Goal: Information Seeking & Learning: Learn about a topic

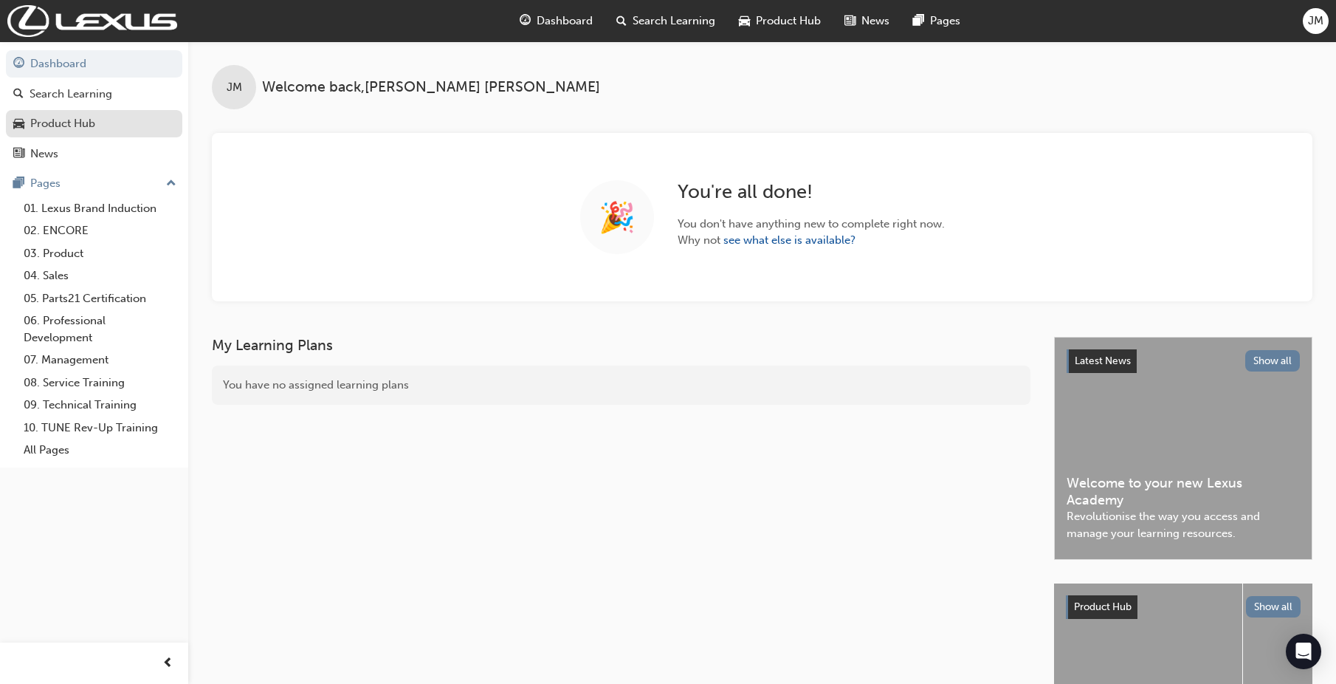
click at [93, 125] on div "Product Hub" at bounding box center [62, 123] width 65 height 17
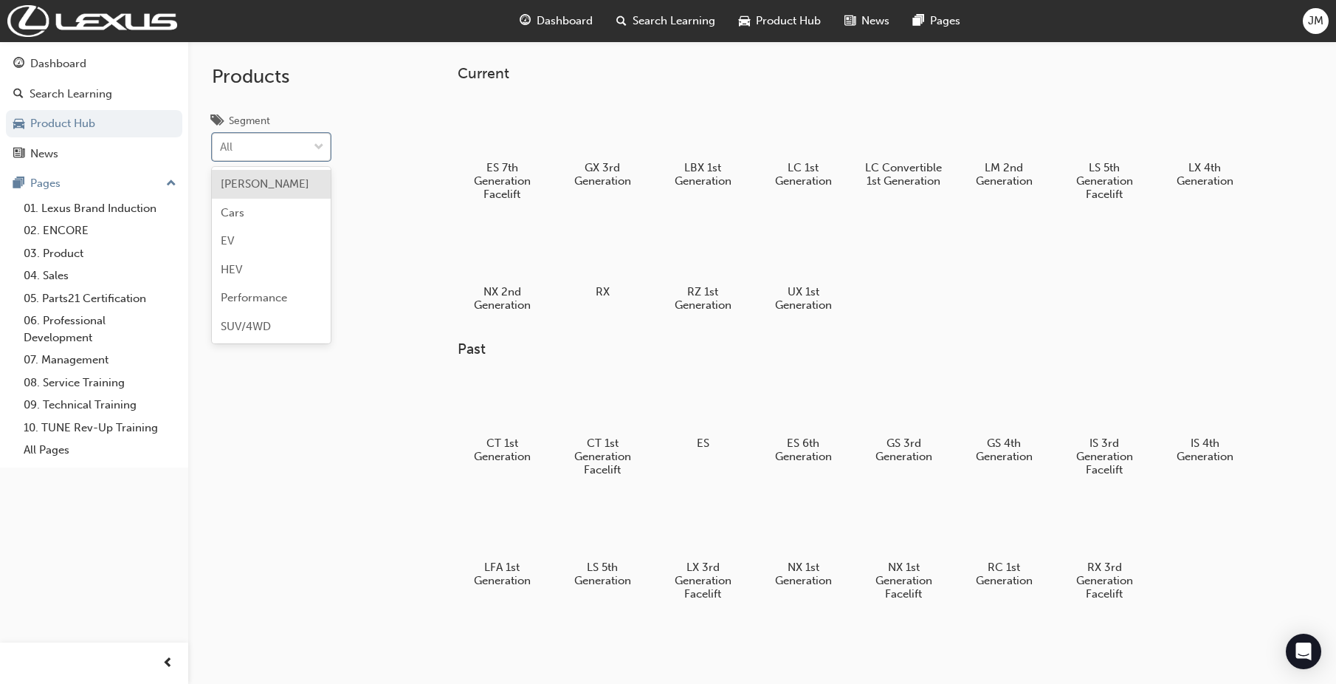
click at [260, 145] on div "All" at bounding box center [260, 147] width 95 height 26
click at [221, 145] on input "Segment option [PERSON_NAME] focused, 1 of 6. 6 results available. Use Up and D…" at bounding box center [220, 146] width 1 height 13
click at [327, 440] on div "Products Segment option SUV/4WD focused, 6 of 6. 6 results available. Use Up an…" at bounding box center [271, 383] width 166 height 684
click at [84, 93] on div "Search Learning" at bounding box center [71, 94] width 83 height 17
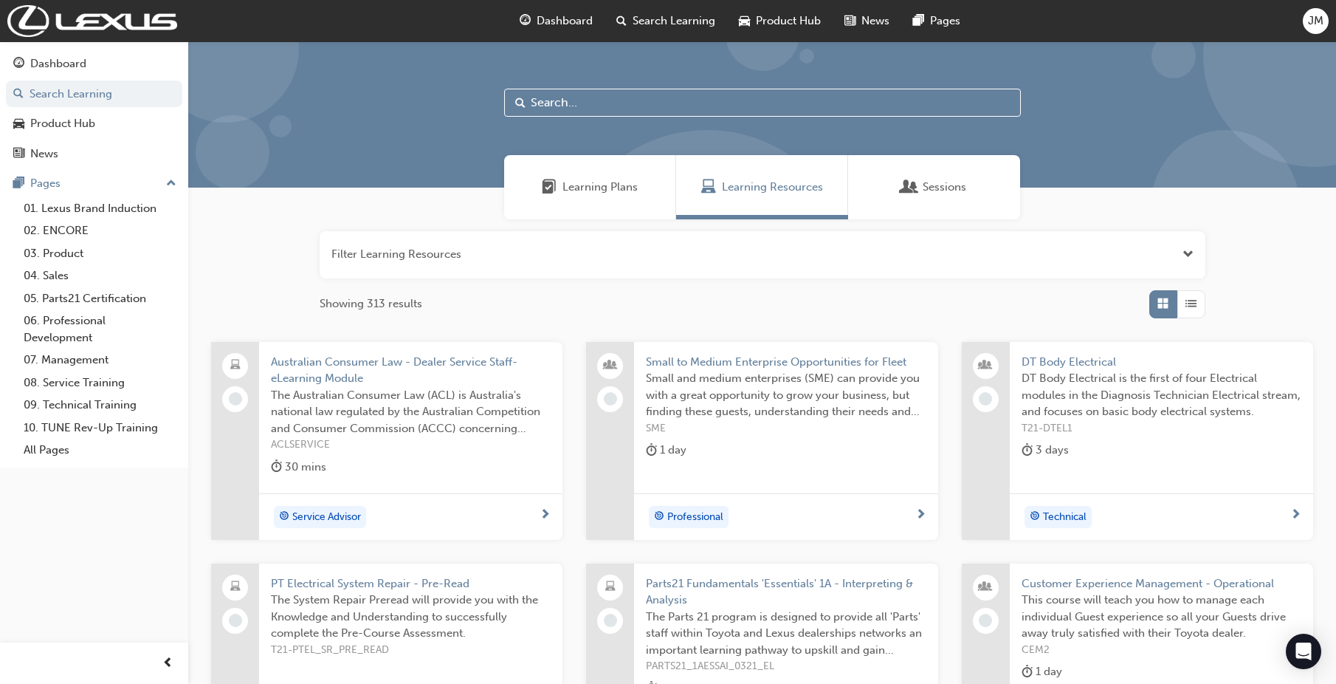
click at [600, 96] on input "text" at bounding box center [762, 103] width 517 height 28
type input "connected"
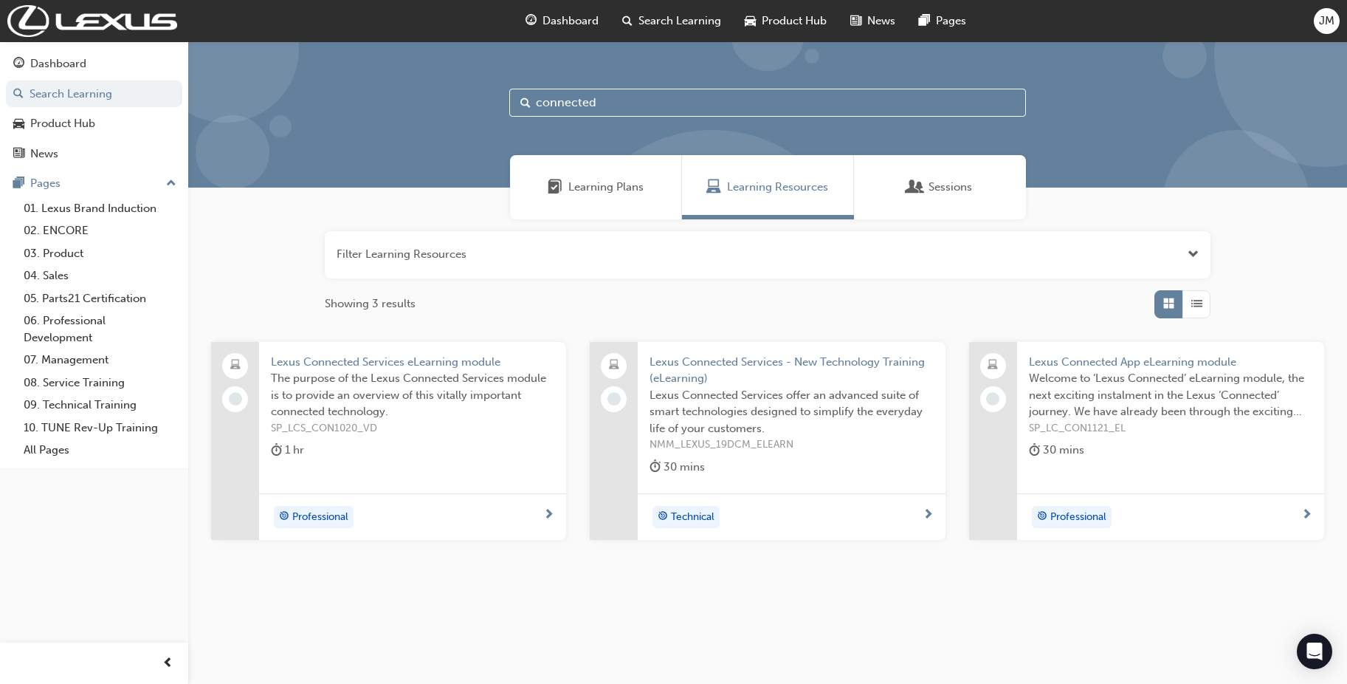
click at [1141, 362] on span "Lexus Connected App eLearning module" at bounding box center [1170, 362] width 283 height 17
click at [1212, 403] on span "Welcome to ‘Lexus Connected’ eLearning module, the next exciting instalment in …" at bounding box center [1170, 395] width 283 height 50
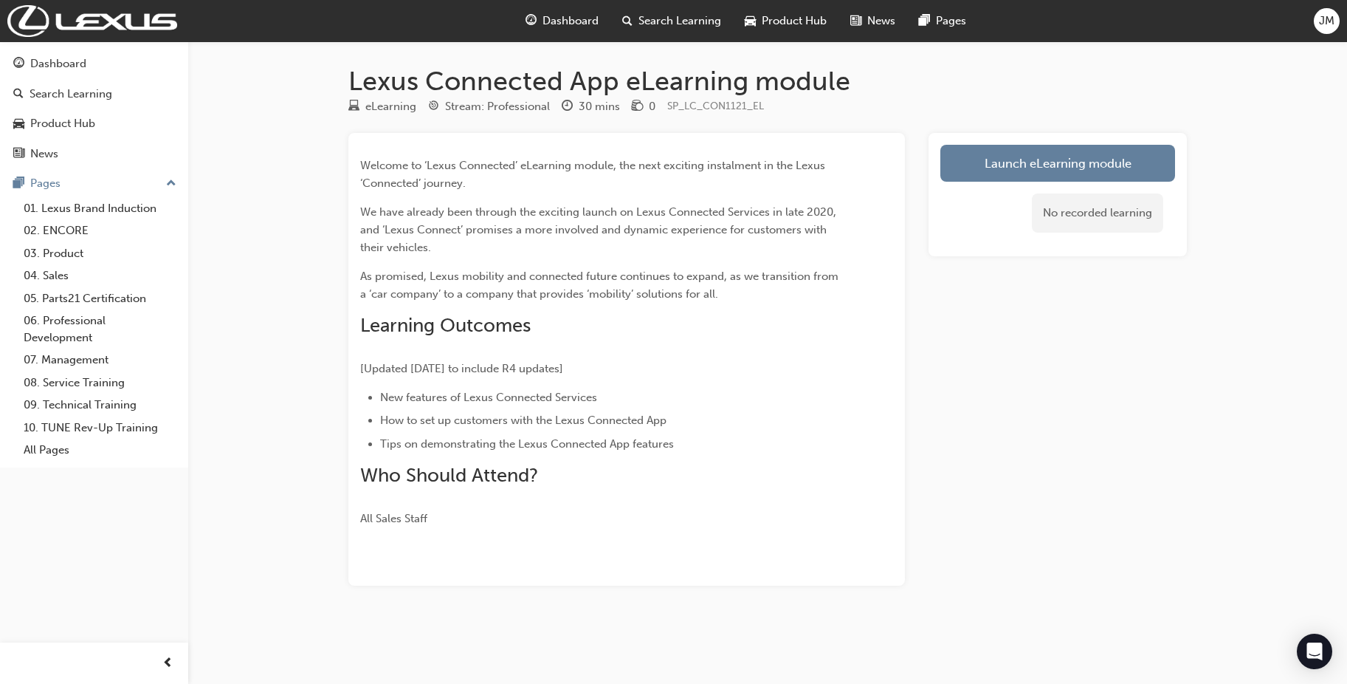
click at [358, 209] on div "Welcome to ‘Lexus Connected’ eLearning module, the next exciting instalment in …" at bounding box center [626, 359] width 557 height 453
click at [1245, 100] on div "Lexus Connected App eLearning module eLearning Stream: Professional 30 mins 0 S…" at bounding box center [673, 342] width 1347 height 684
click at [1081, 168] on link "Launch eLearning module" at bounding box center [1057, 163] width 235 height 37
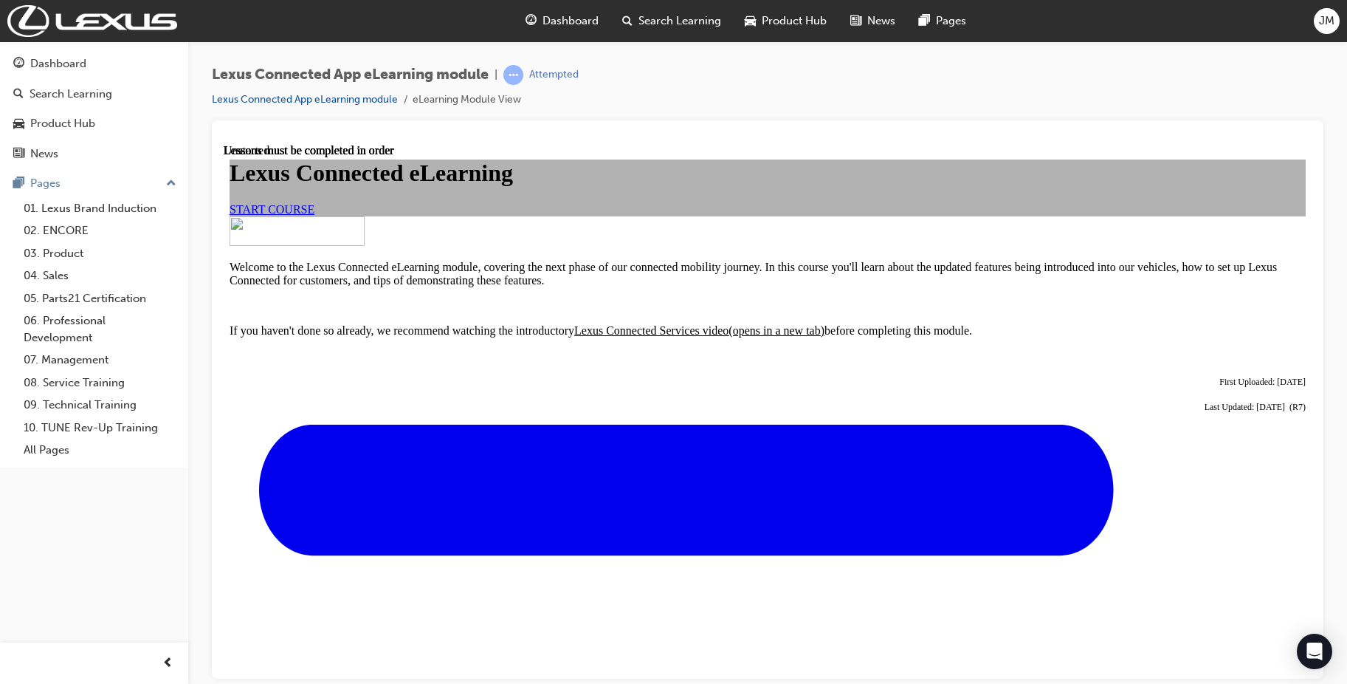
scroll to position [473, 0]
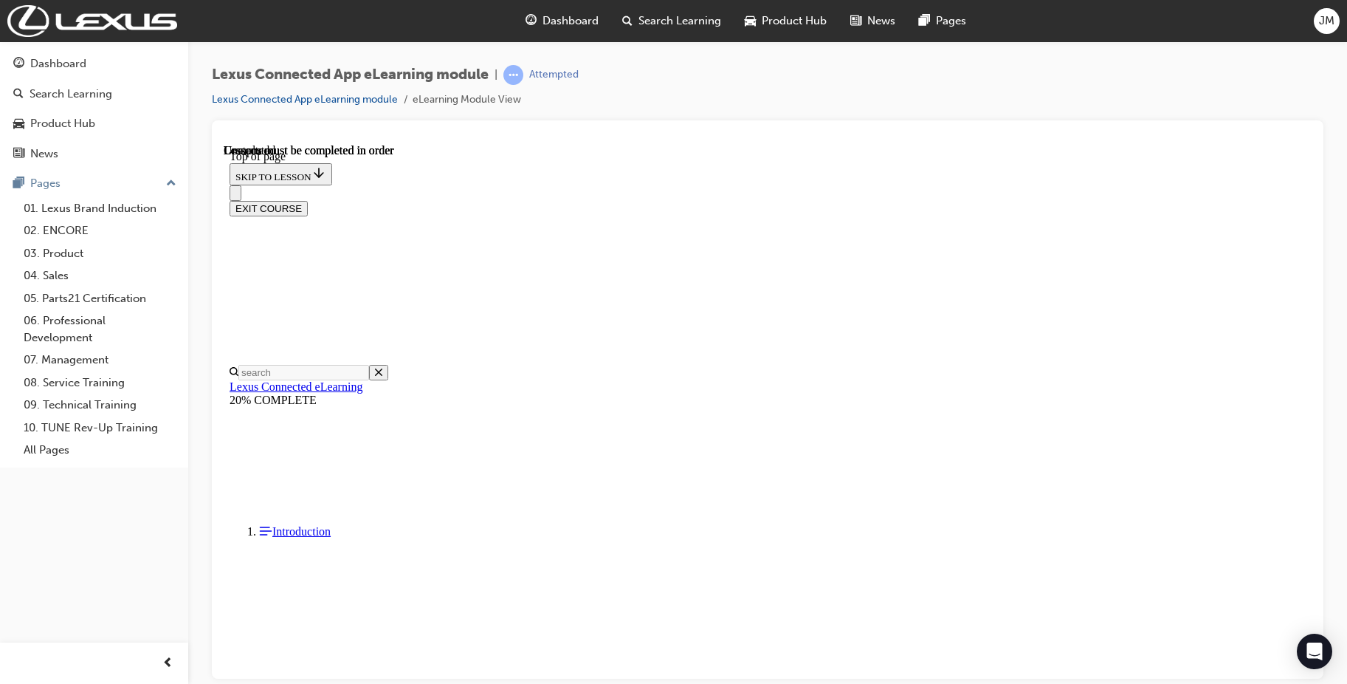
scroll to position [858, 0]
drag, startPoint x: 899, startPoint y: 306, endPoint x: 974, endPoint y: 471, distance: 181.4
copy div "As promised, Lexus mobility and connected future continues to expand, as we tra…"
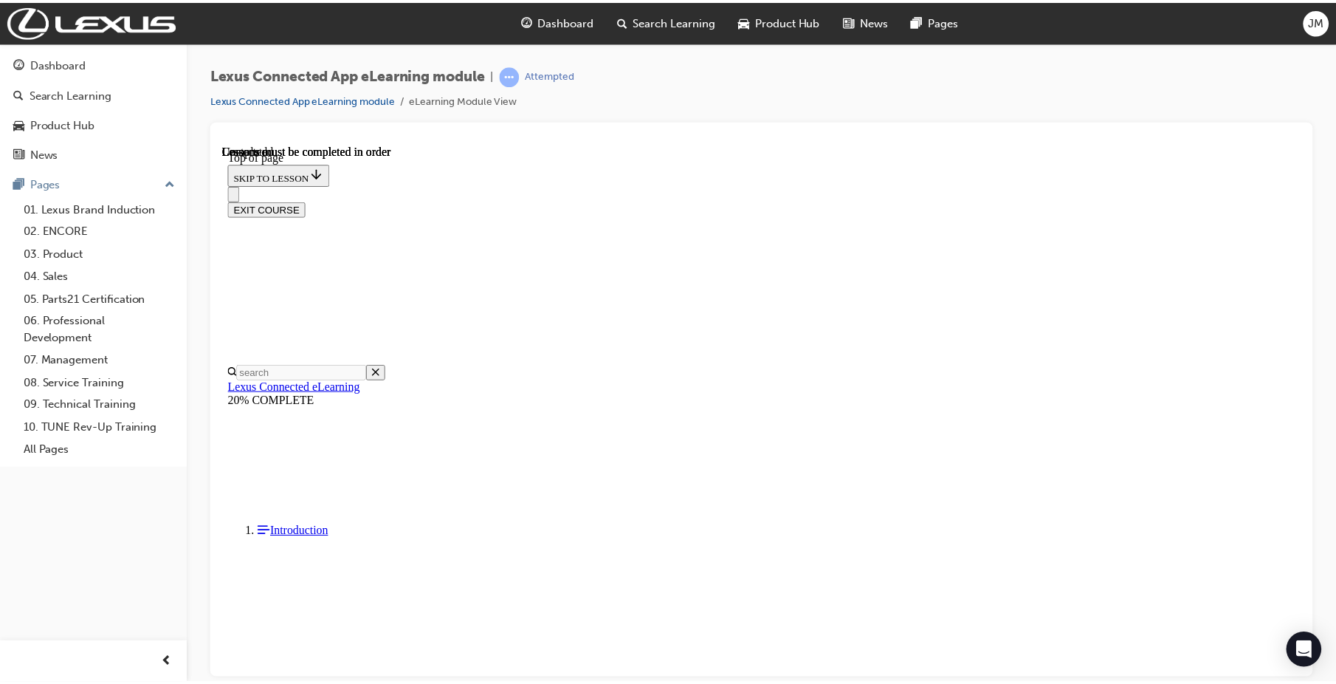
scroll to position [1222, 0]
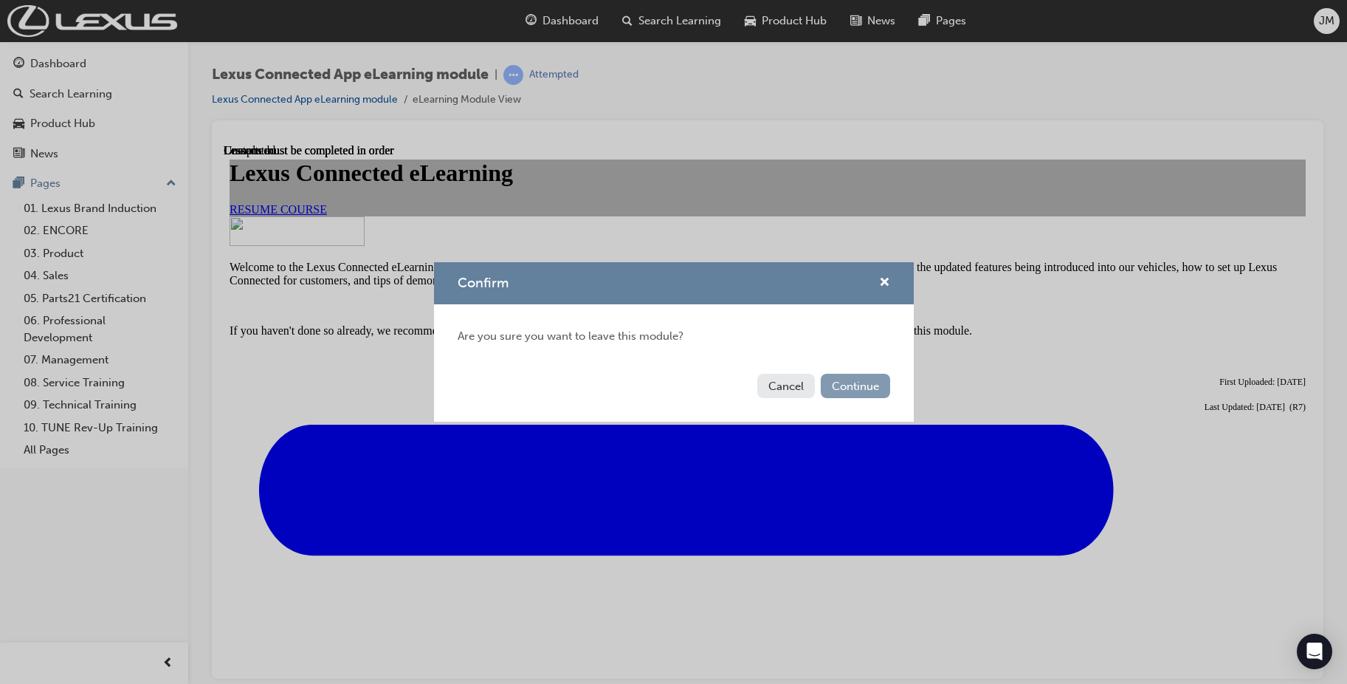
click at [850, 385] on button "Continue" at bounding box center [855, 386] width 69 height 24
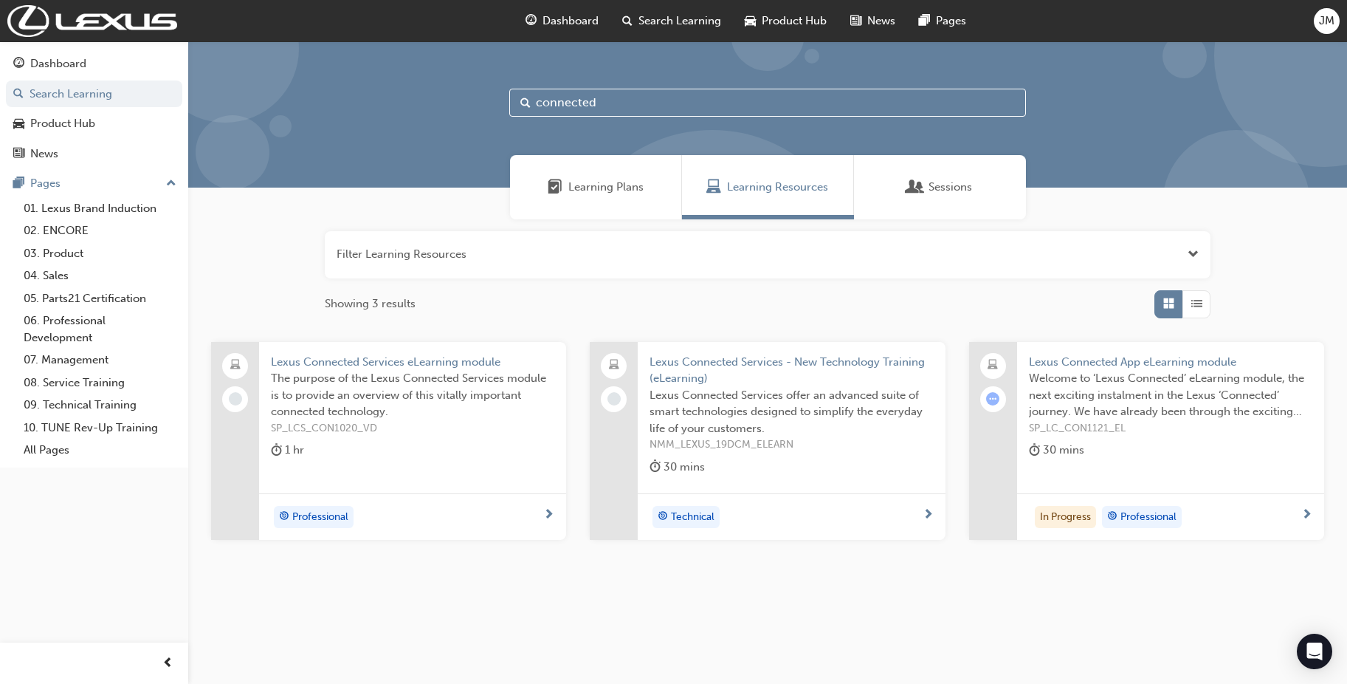
click at [717, 362] on span "Lexus Connected Services - New Technology Training (eLearning)" at bounding box center [791, 370] width 283 height 33
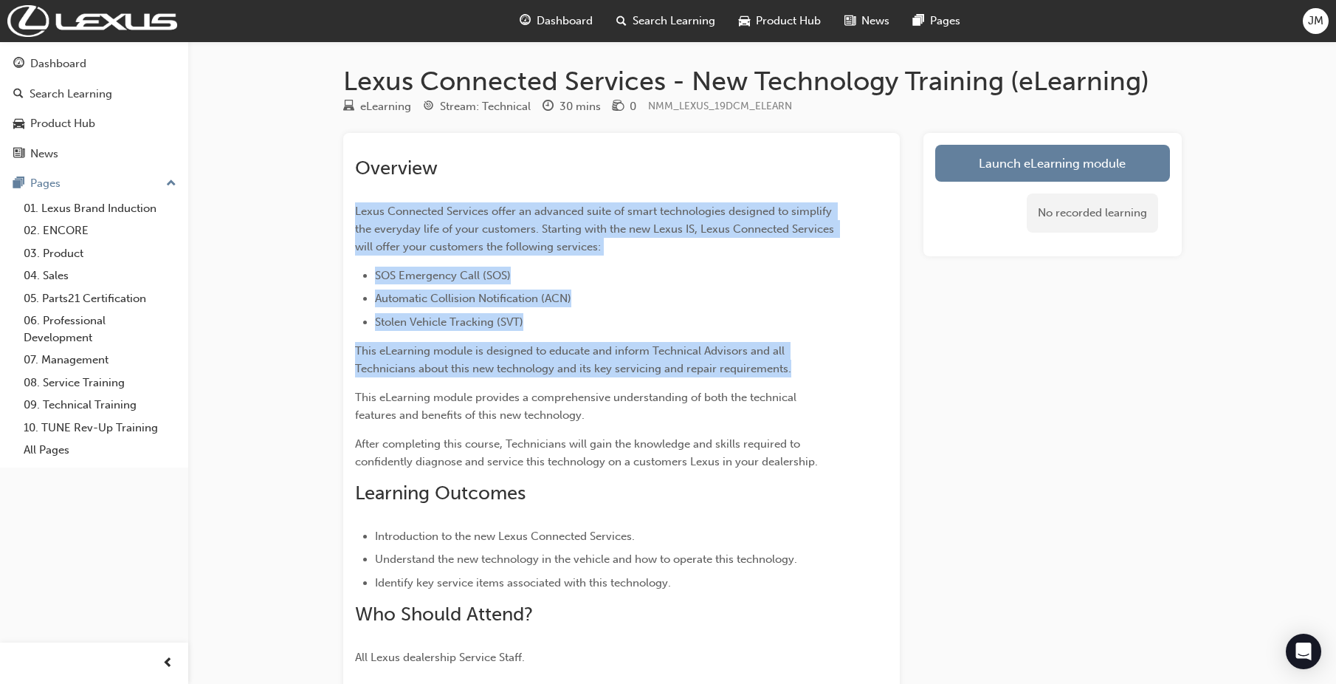
drag, startPoint x: 357, startPoint y: 210, endPoint x: 801, endPoint y: 368, distance: 471.0
click at [801, 368] on div "Overview Lexus Connected Services offer an advanced suite of smart technologies…" at bounding box center [595, 411] width 480 height 509
copy div "Lexus Connected Services offer an advanced suite of smart technologies designed…"
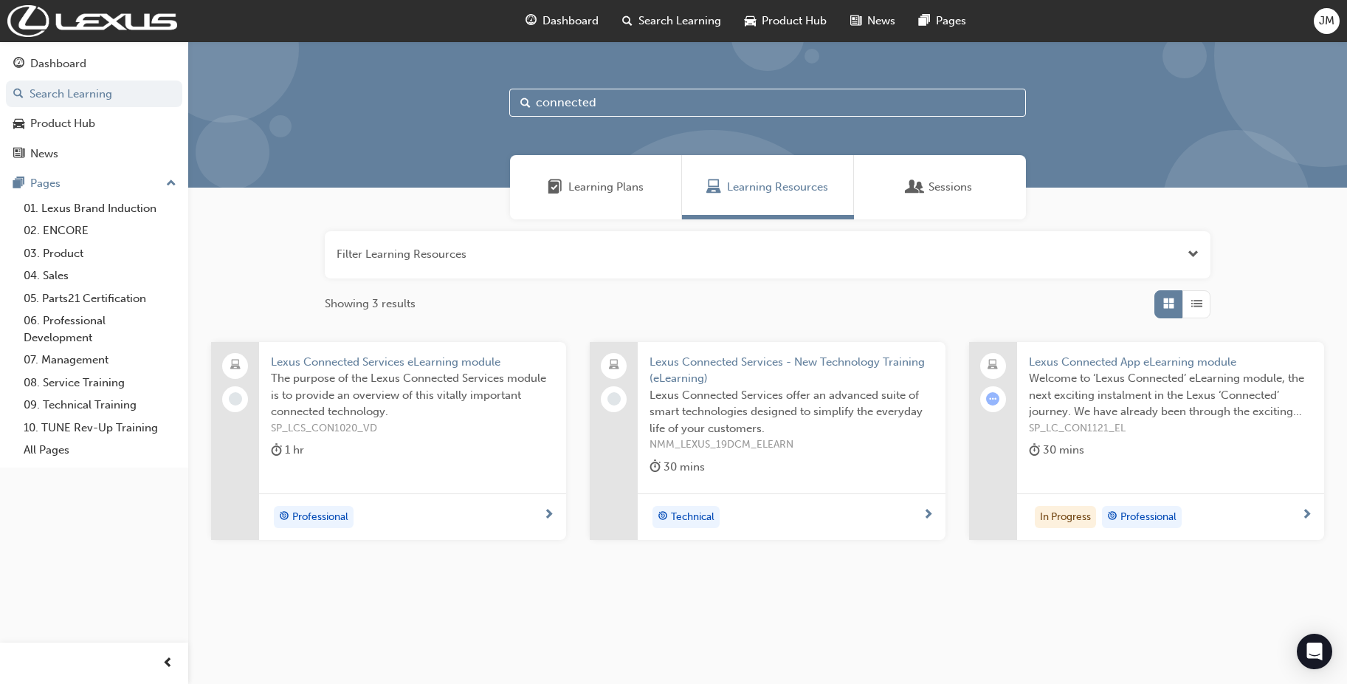
click at [400, 370] on span "The purpose of the Lexus Connected Services module is to provide an overview of…" at bounding box center [412, 395] width 283 height 50
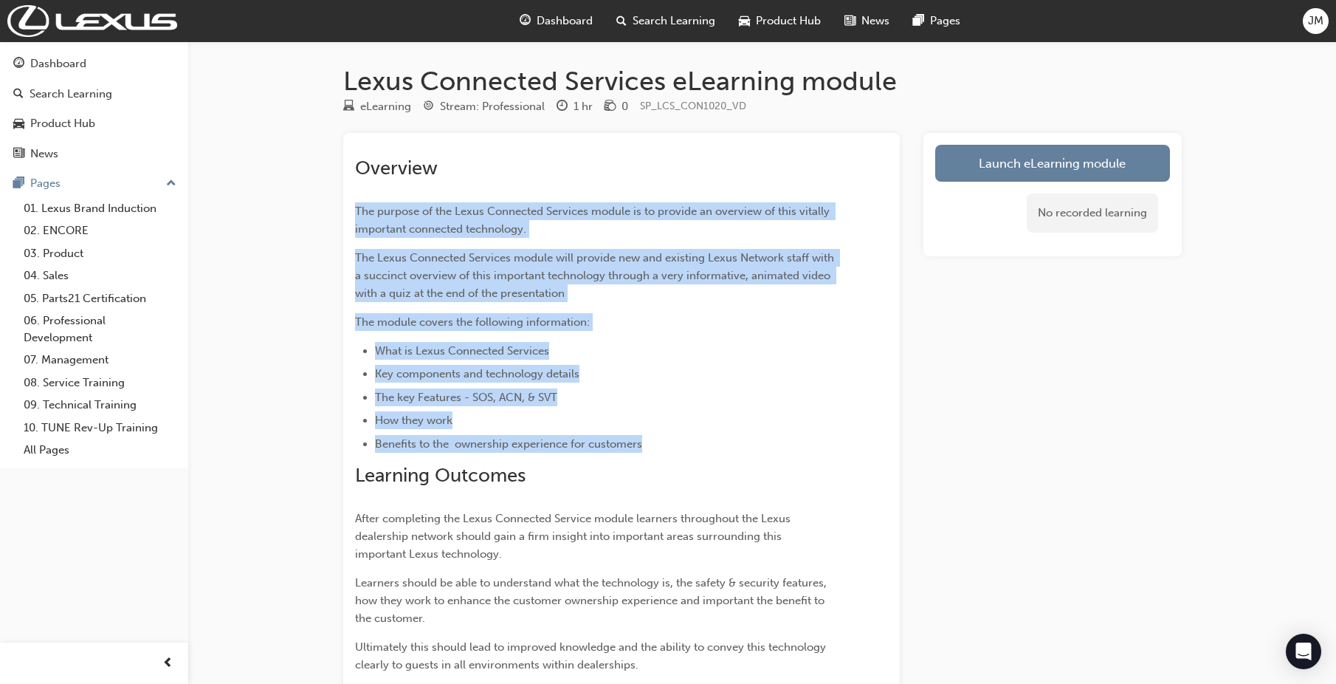
drag, startPoint x: 351, startPoint y: 205, endPoint x: 734, endPoint y: 442, distance: 449.9
click at [734, 442] on div "Overview The purpose of the Lexus Connected Services module is to provide an ov…" at bounding box center [621, 513] width 557 height 760
copy div "The purpose of the Lexus Connected Services module is to provide an overview of…"
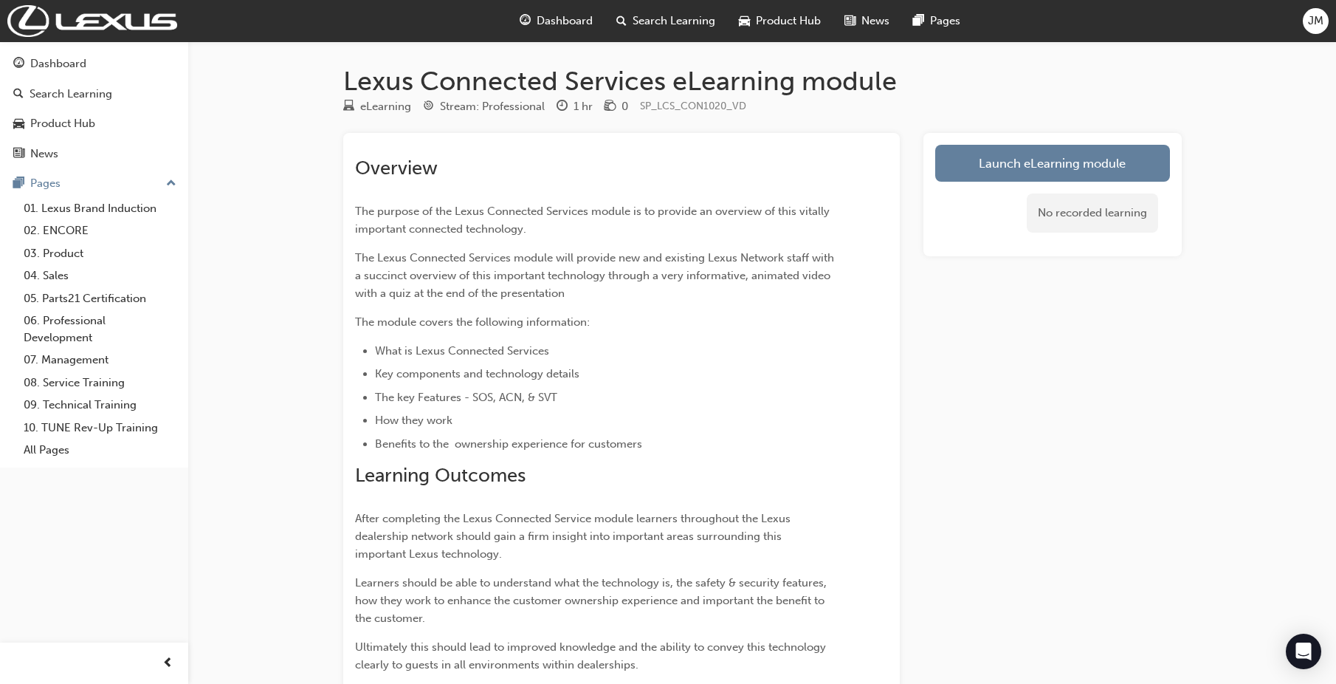
click at [425, 83] on h1 "Lexus Connected Services eLearning module" at bounding box center [762, 81] width 839 height 32
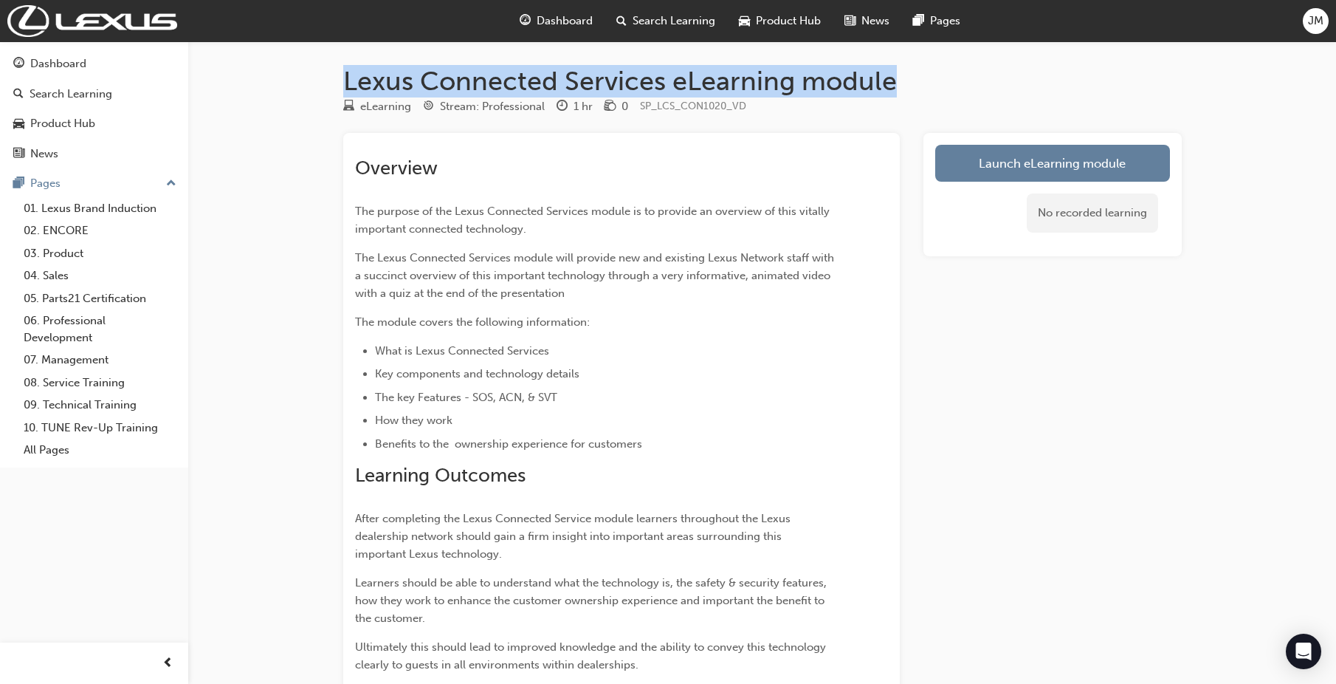
click at [425, 83] on h1 "Lexus Connected Services eLearning module" at bounding box center [762, 81] width 839 height 32
copy h1 "Lexus Connected Services eLearning module"
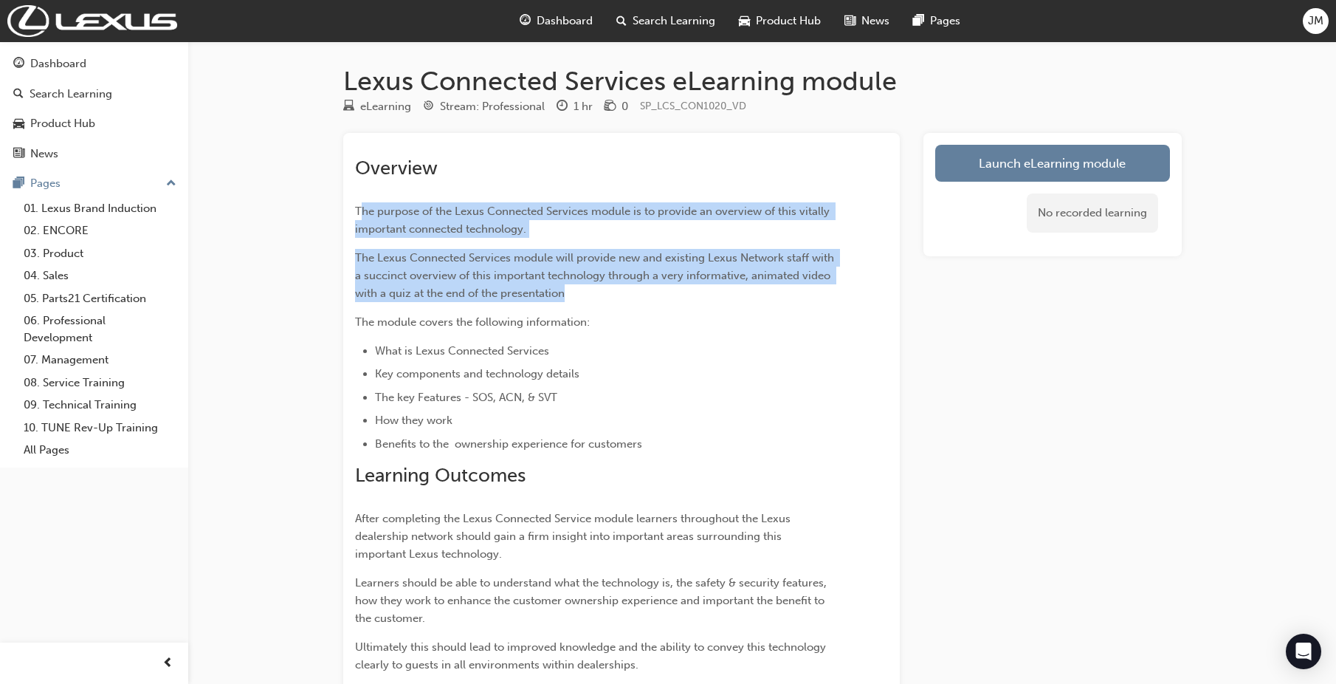
drag, startPoint x: 360, startPoint y: 207, endPoint x: 604, endPoint y: 286, distance: 256.8
click at [604, 286] on div "Overview The purpose of the Lexus Connected Services module is to provide an ov…" at bounding box center [595, 461] width 480 height 609
copy div "he purpose of the Lexus Connected Services module is to provide an overview of …"
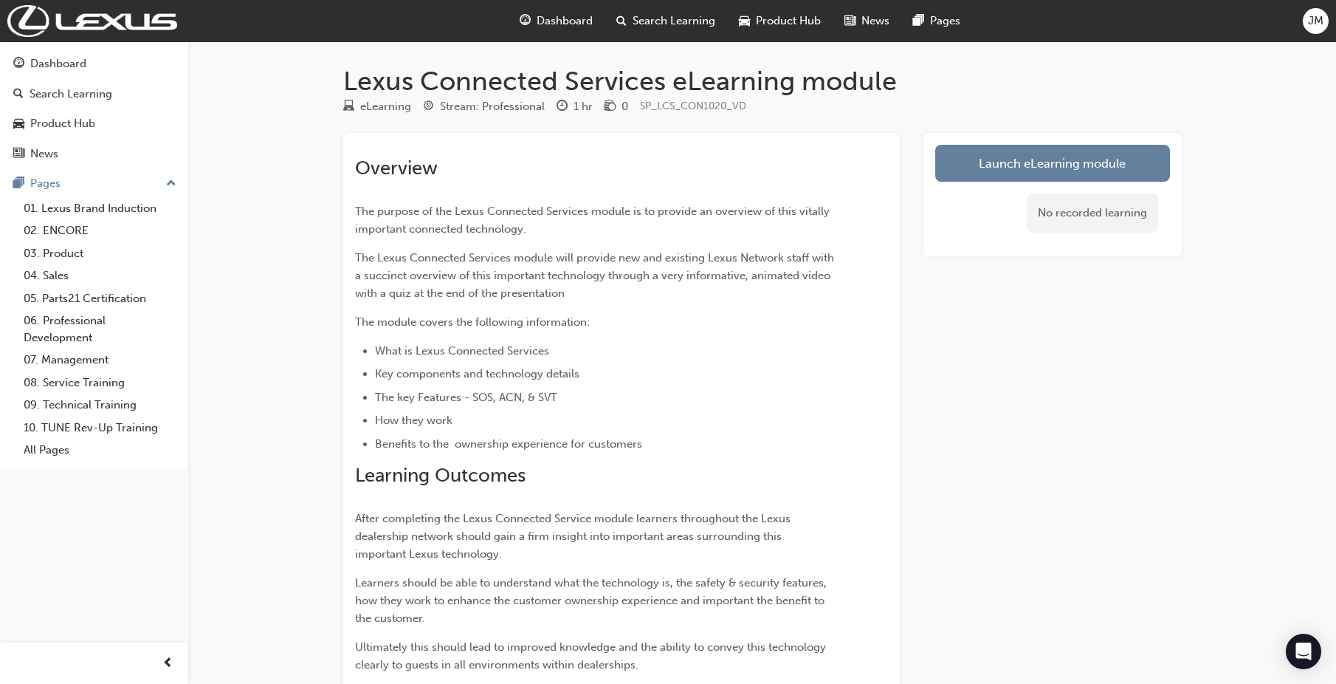
click at [447, 78] on h1 "Lexus Connected Services eLearning module" at bounding box center [762, 81] width 839 height 32
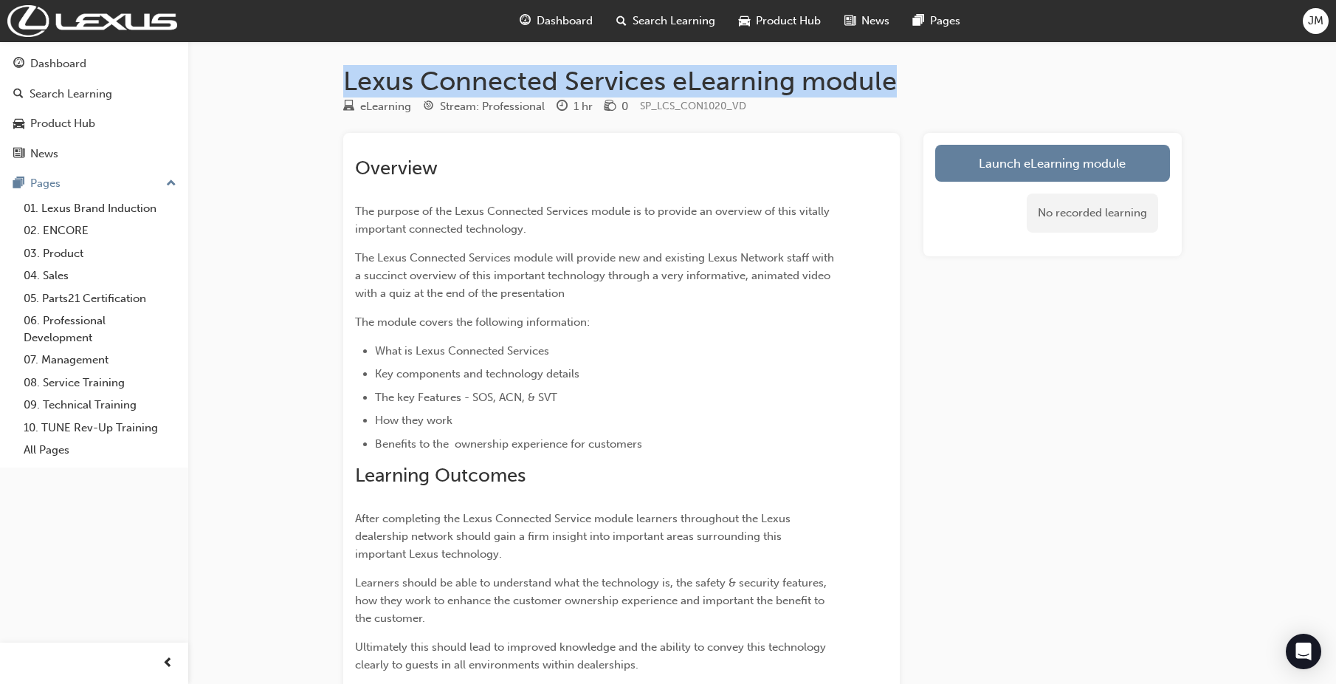
click at [447, 78] on h1 "Lexus Connected Services eLearning module" at bounding box center [762, 81] width 839 height 32
copy h1 "Lexus Connected Services eLearning module"
click at [72, 94] on div "Search Learning" at bounding box center [71, 94] width 83 height 17
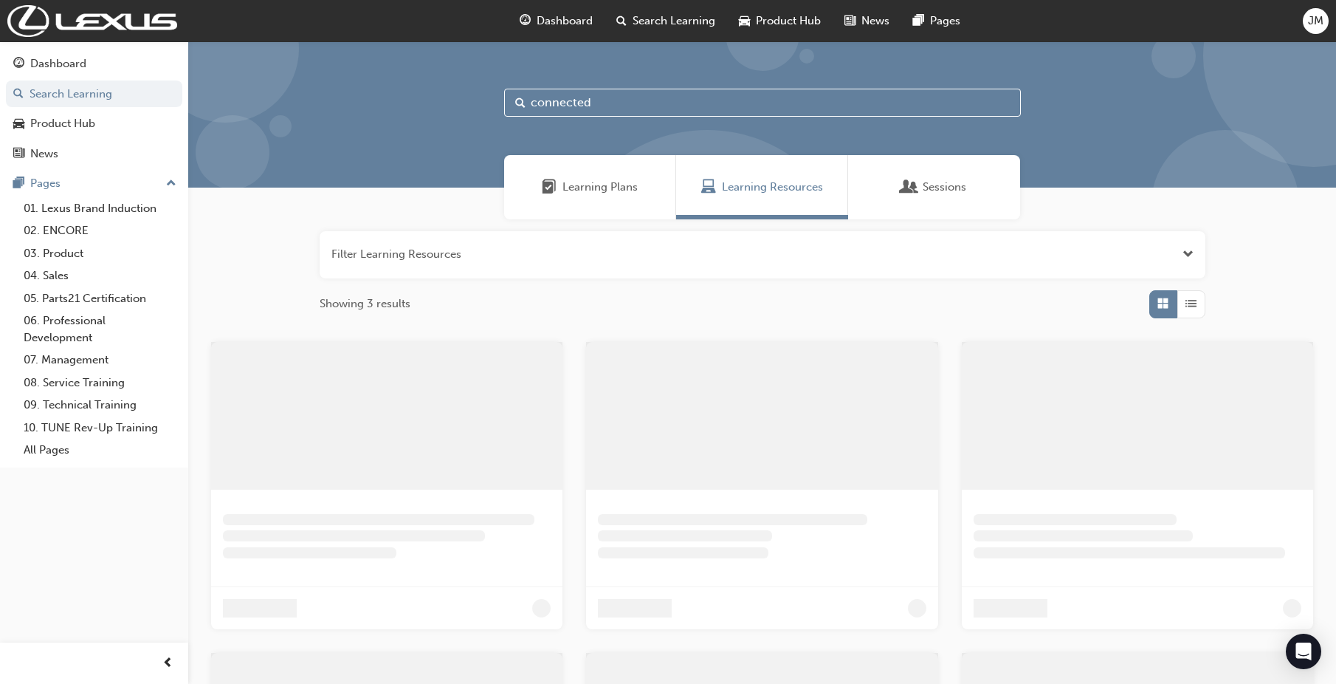
click at [632, 92] on input "connected" at bounding box center [762, 103] width 517 height 28
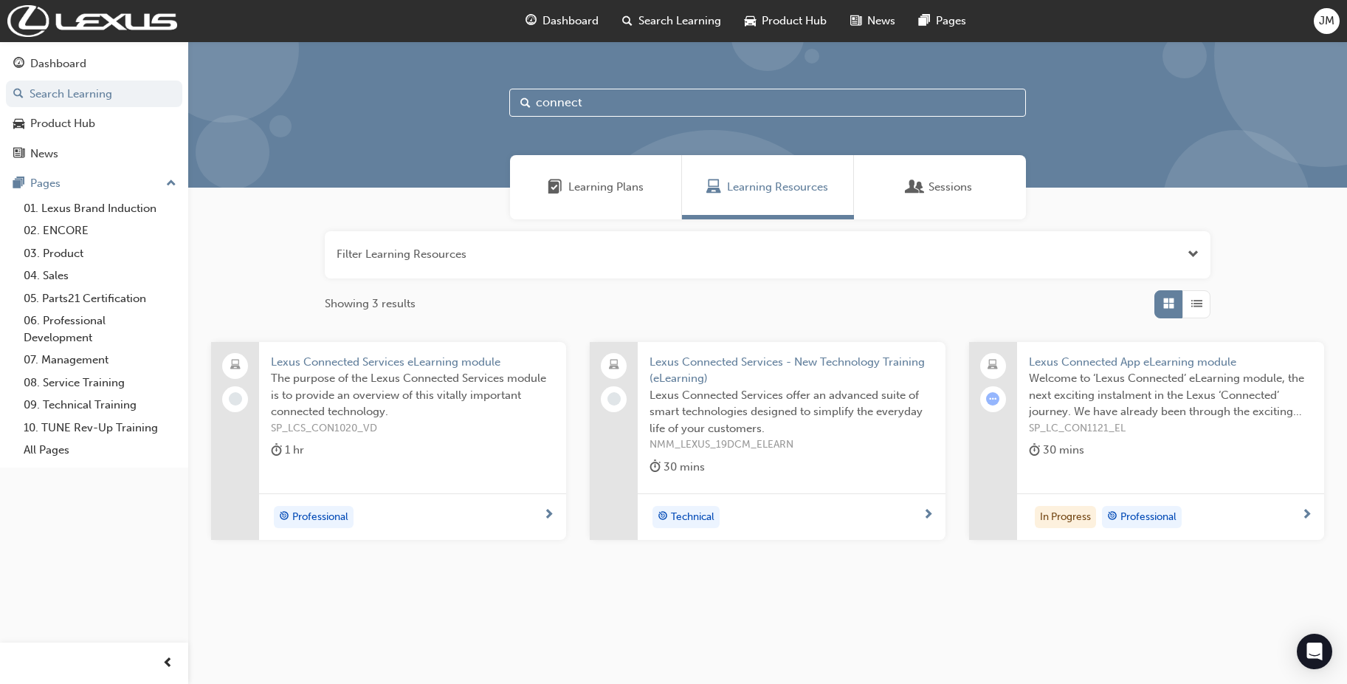
click at [605, 86] on div "connect" at bounding box center [767, 114] width 1159 height 146
click at [550, 110] on input "connect" at bounding box center [767, 103] width 517 height 28
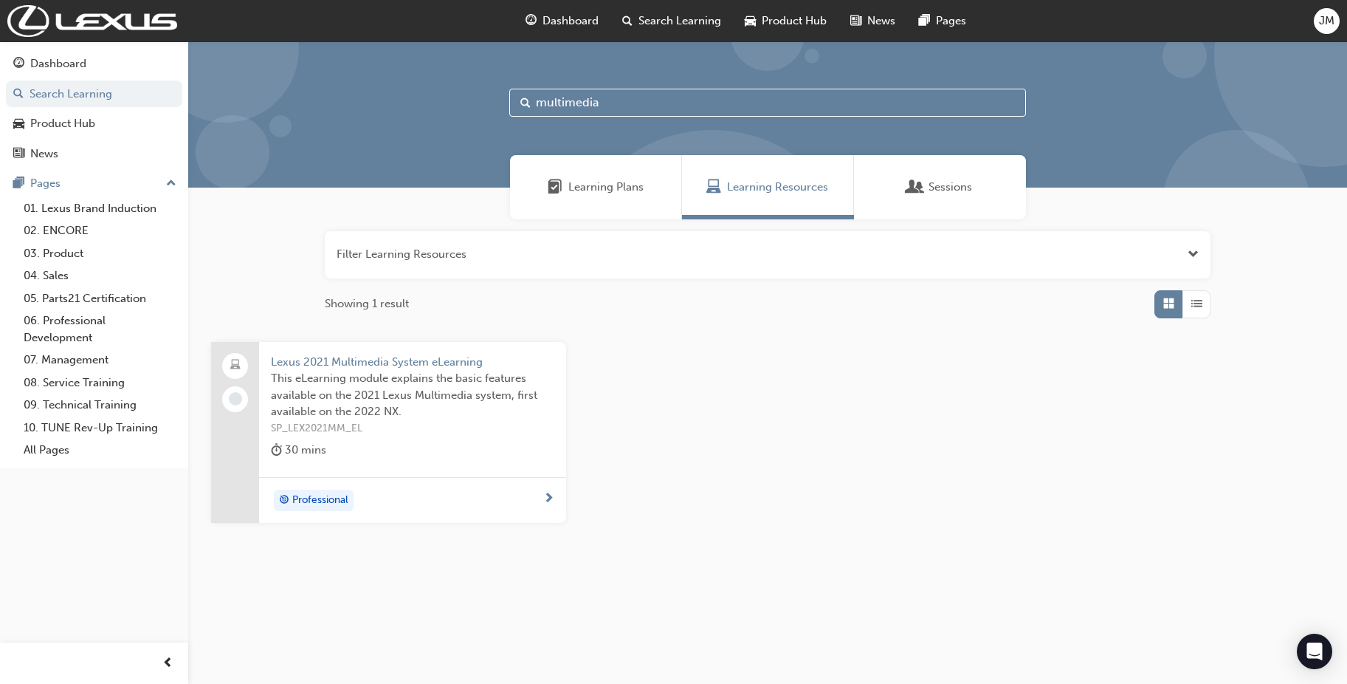
type input "multimedia"
click at [418, 363] on span "Lexus 2021 Multimedia System eLearning" at bounding box center [412, 362] width 283 height 17
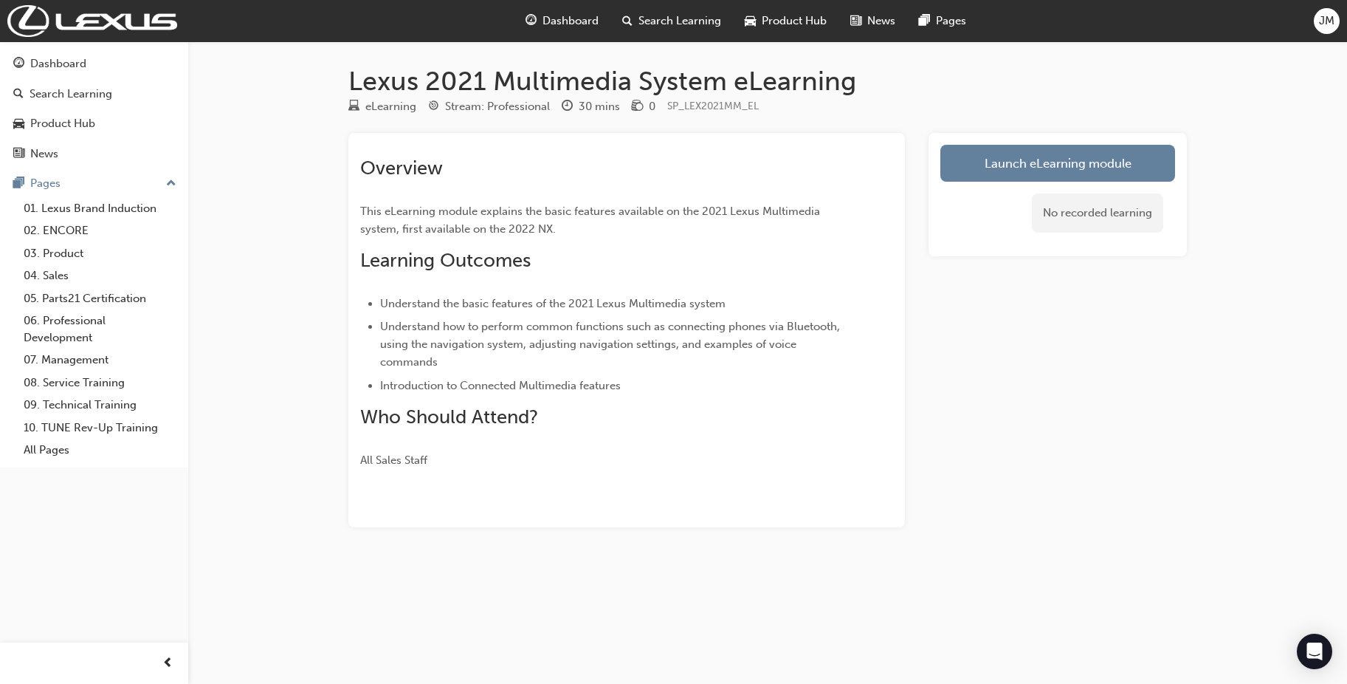
click at [481, 81] on h1 "Lexus 2021 Multimedia System eLearning" at bounding box center [767, 81] width 839 height 32
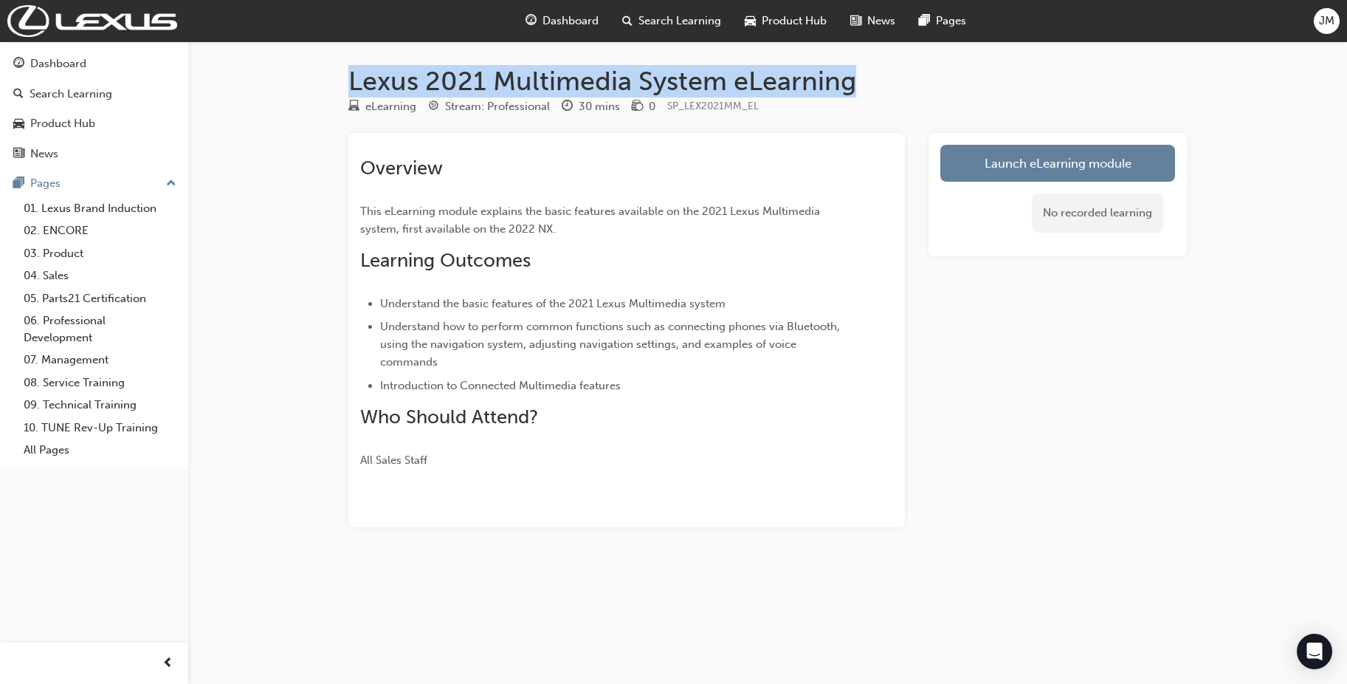
click at [481, 81] on h1 "Lexus 2021 Multimedia System eLearning" at bounding box center [767, 81] width 839 height 32
copy h1 "Lexus 2021 Multimedia System eLearning"
click at [424, 88] on h1 "Lexus 2021 Multimedia System eLearning" at bounding box center [767, 81] width 839 height 32
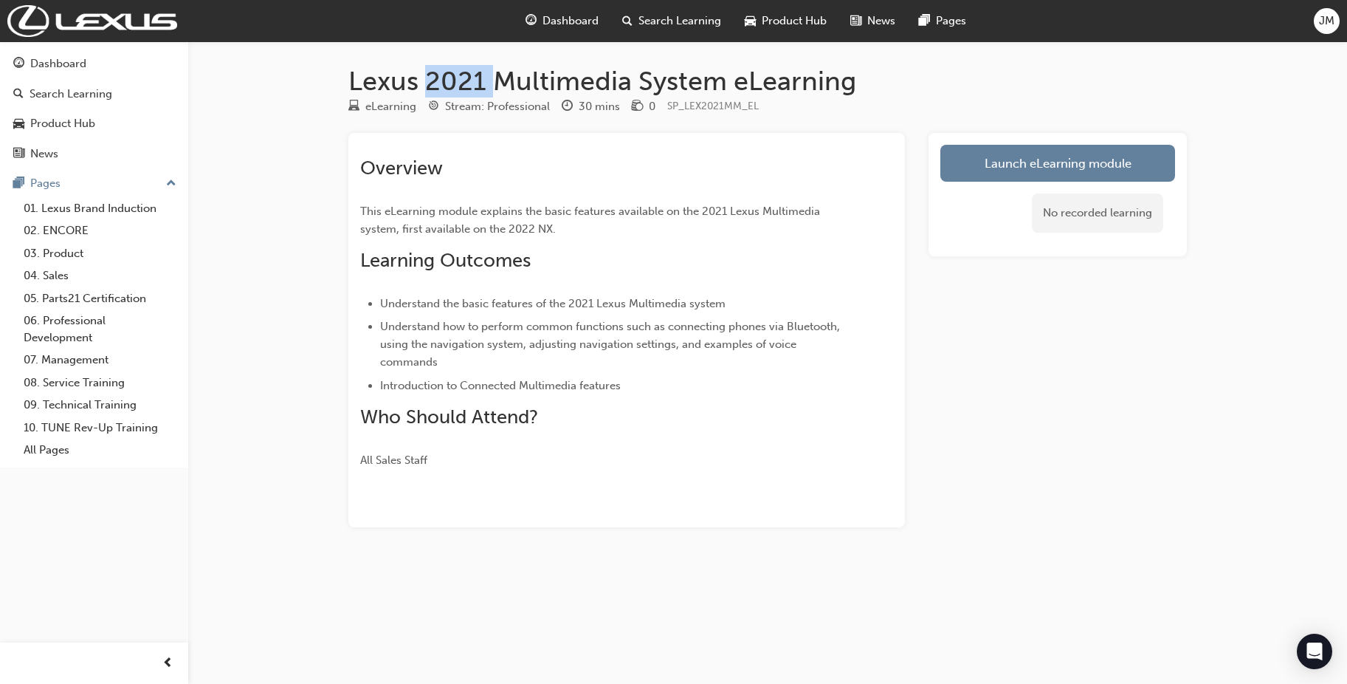
click at [424, 88] on h1 "Lexus 2021 Multimedia System eLearning" at bounding box center [767, 81] width 839 height 32
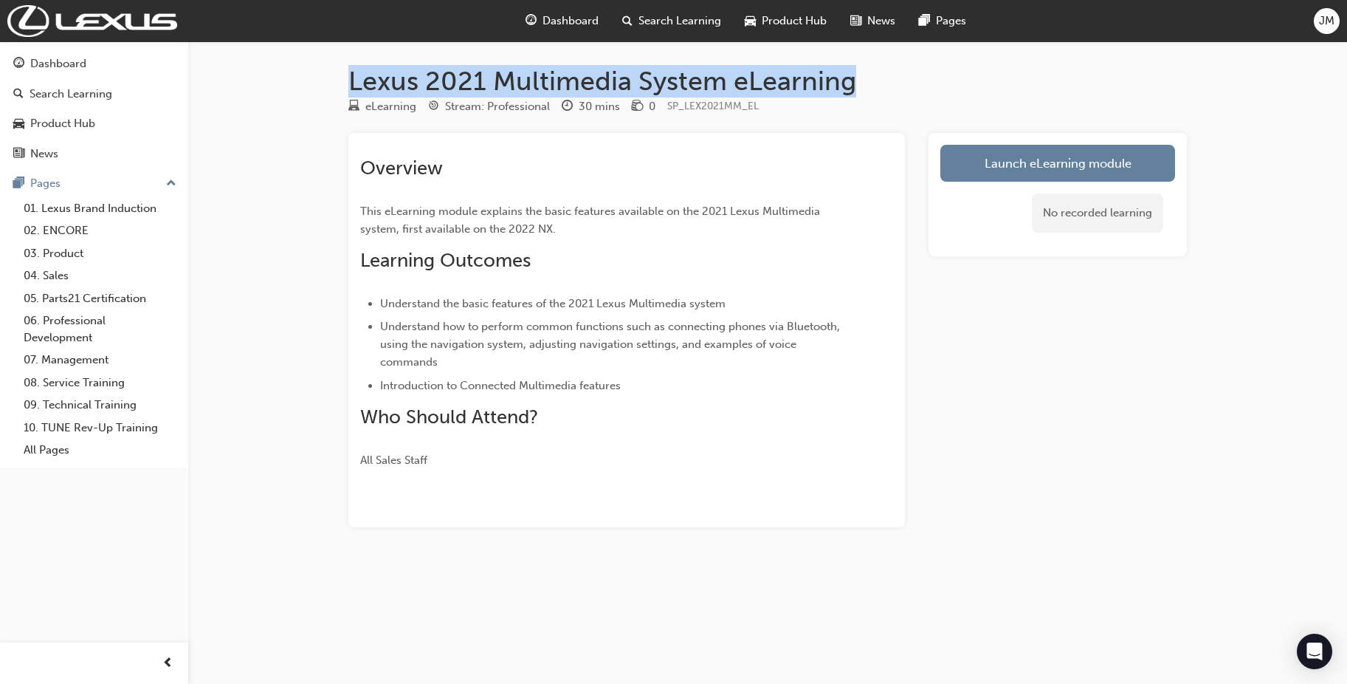
click at [424, 88] on h1 "Lexus 2021 Multimedia System eLearning" at bounding box center [767, 81] width 839 height 32
click at [658, 21] on span "Search Learning" at bounding box center [680, 21] width 83 height 17
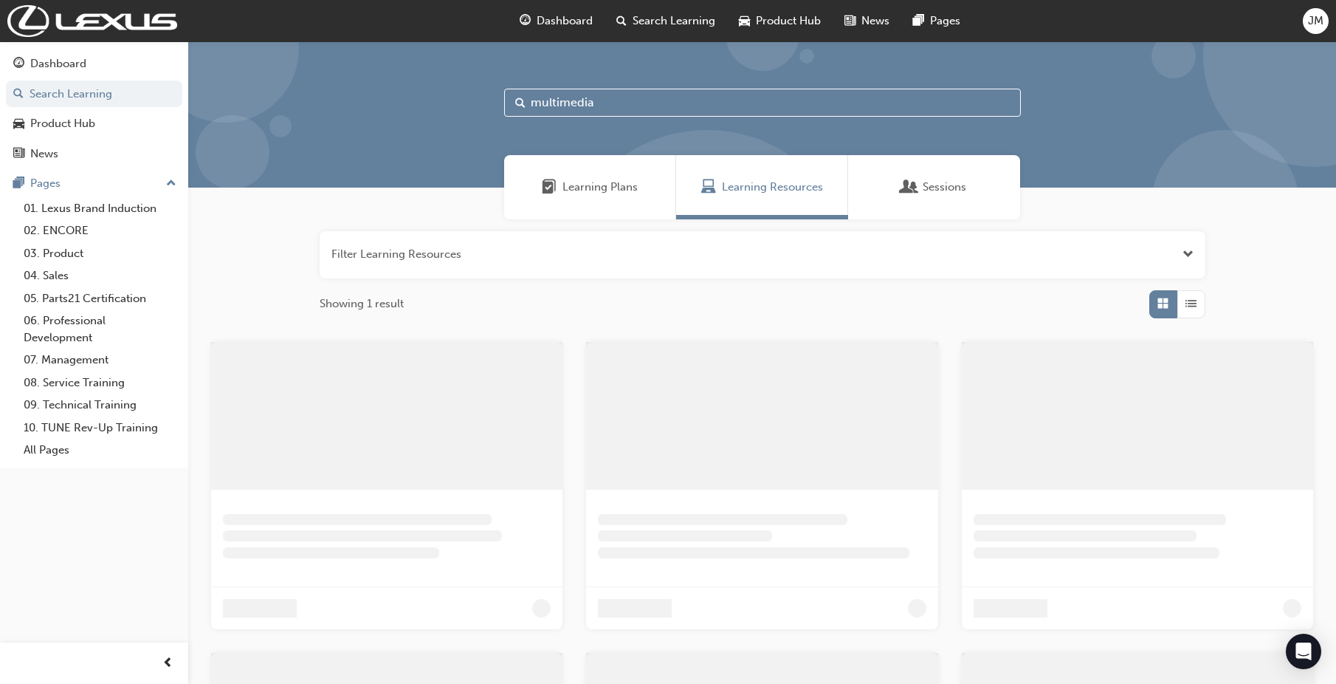
click at [579, 105] on input "multimedia" at bounding box center [762, 103] width 517 height 28
type input "subscription"
click at [574, 297] on div at bounding box center [763, 304] width 886 height 28
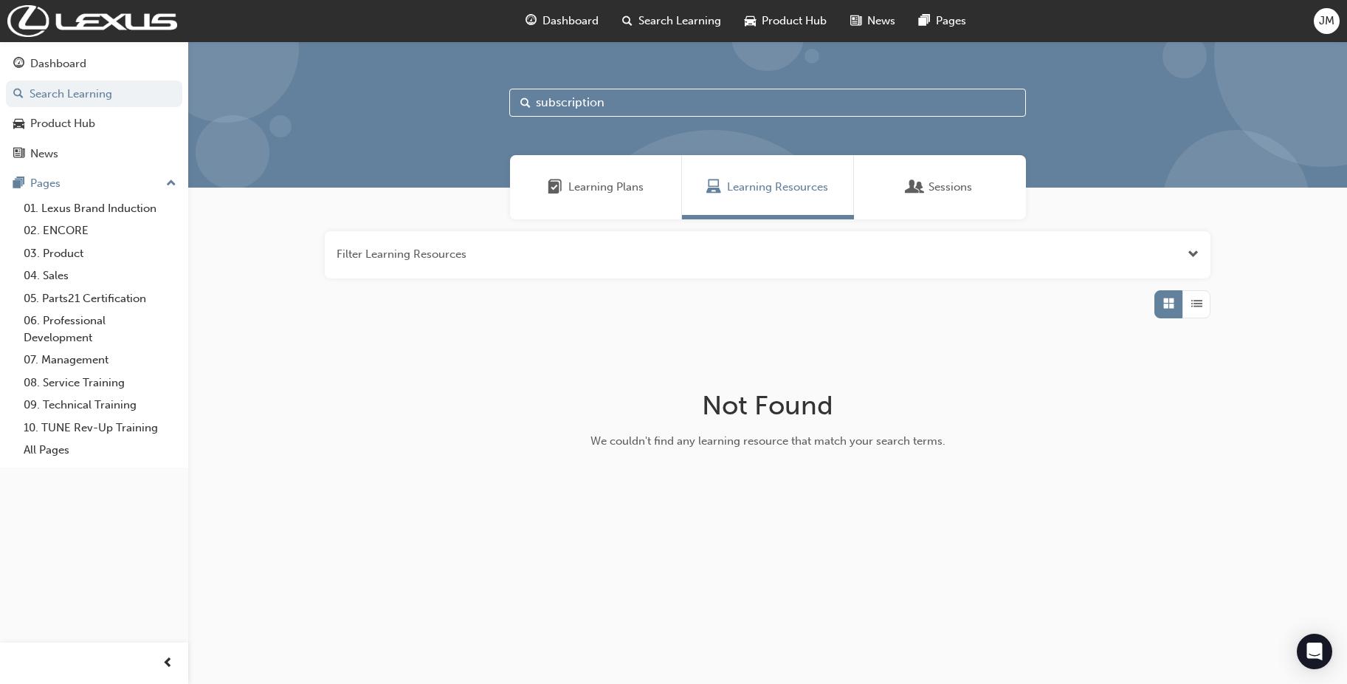
click at [594, 102] on input "subscription" at bounding box center [767, 103] width 517 height 28
